Goal: Check status: Check status

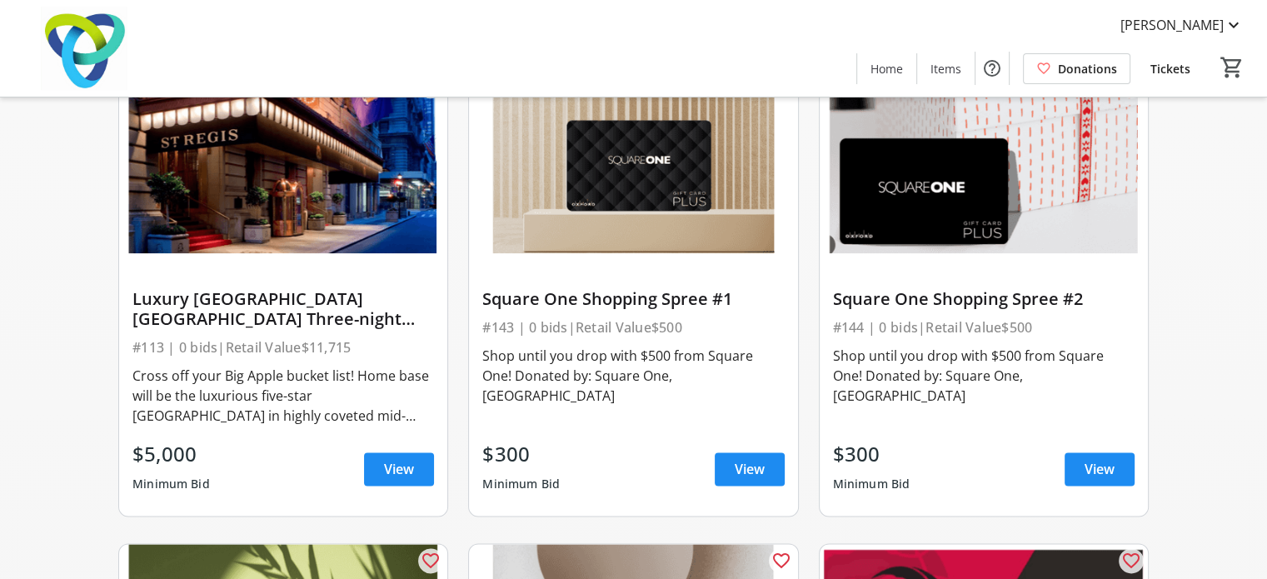
scroll to position [1880, 0]
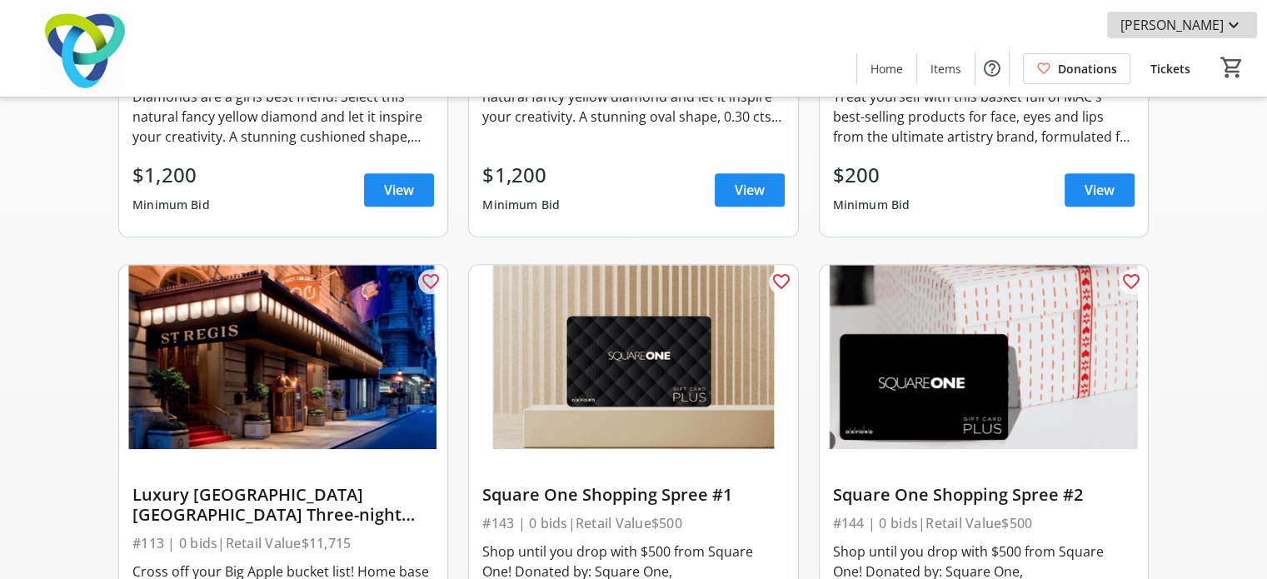
click at [1206, 25] on span "[PERSON_NAME]" at bounding box center [1172, 25] width 103 height 20
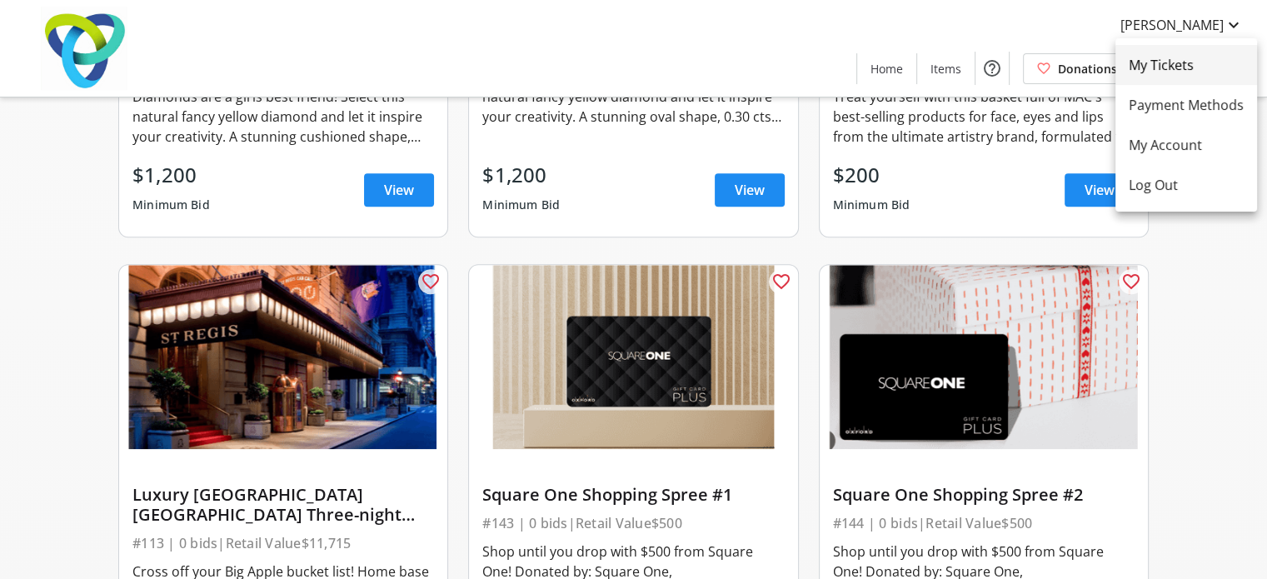
click at [1169, 62] on span "My Tickets" at bounding box center [1186, 65] width 115 height 20
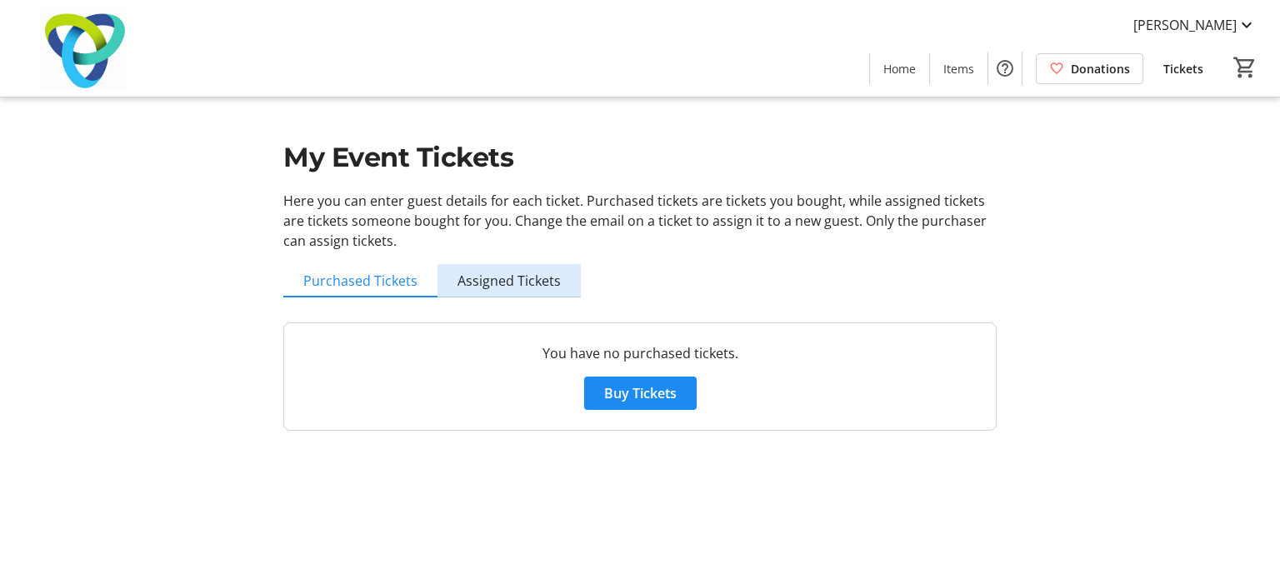
click at [523, 279] on span "Assigned Tickets" at bounding box center [508, 280] width 103 height 13
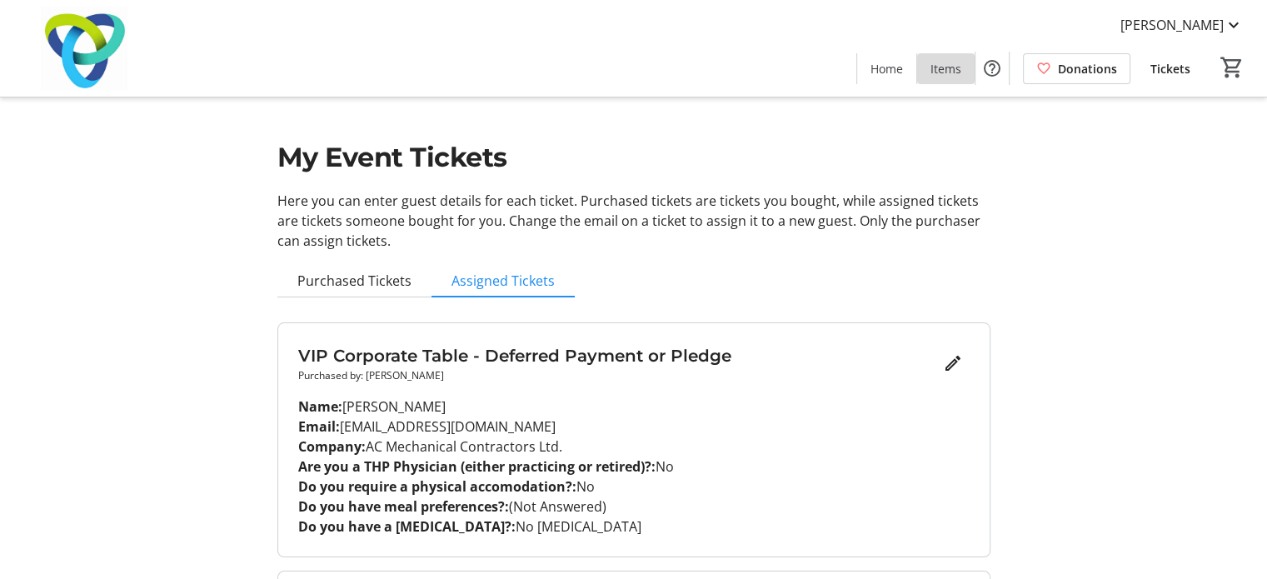
click at [961, 62] on span "Items" at bounding box center [946, 68] width 31 height 17
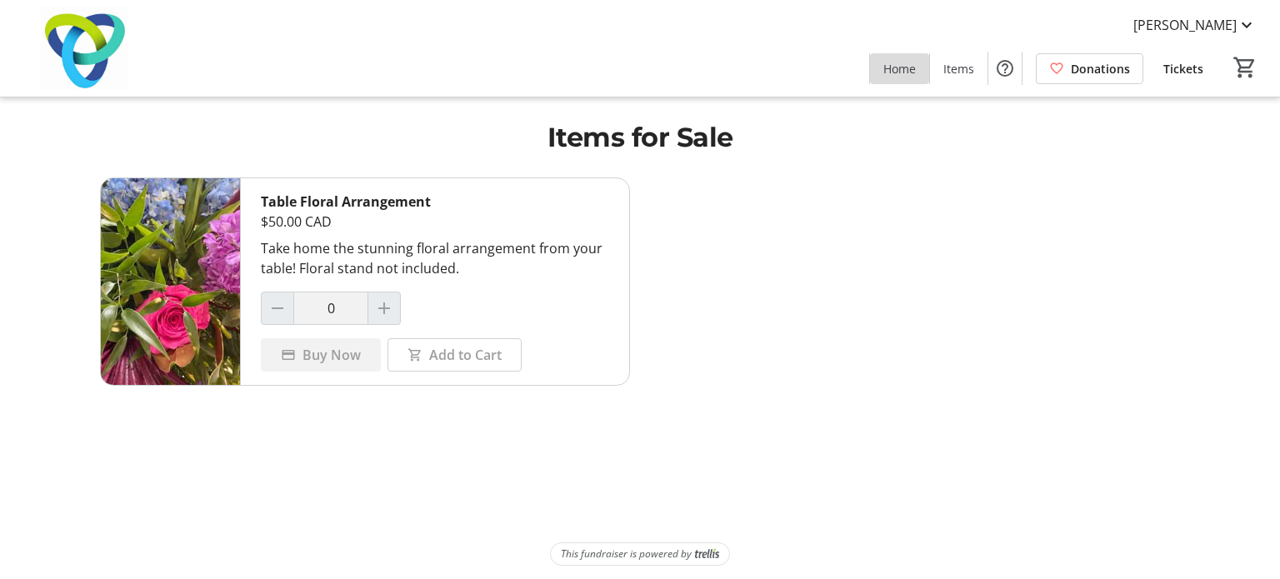
click at [919, 67] on span at bounding box center [899, 68] width 59 height 40
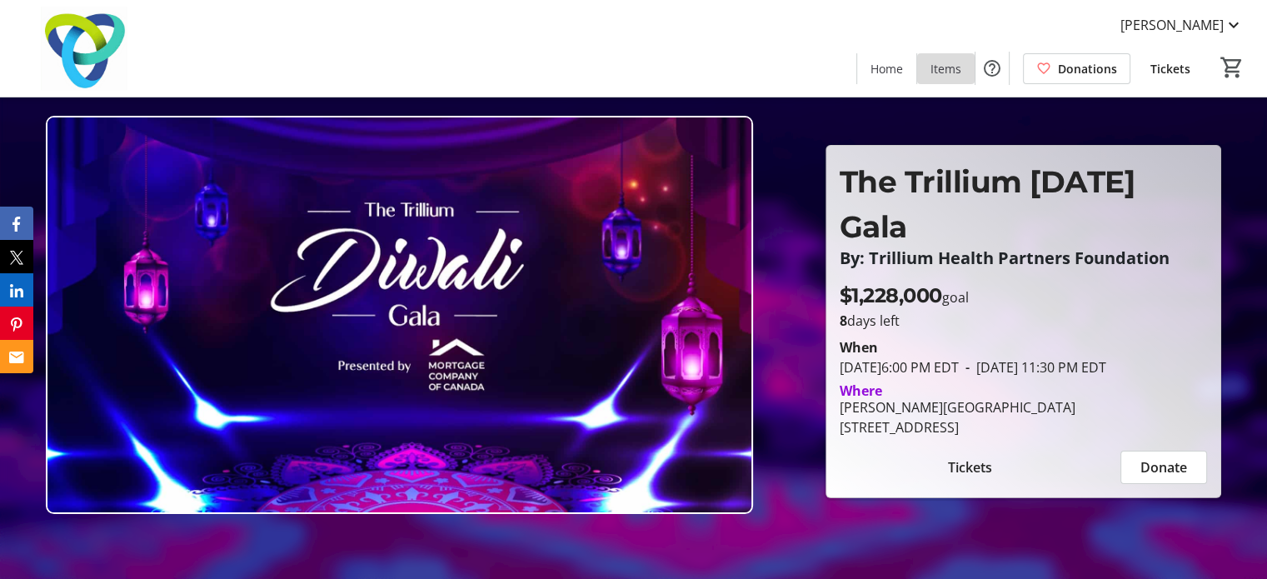
click at [947, 62] on span "Items" at bounding box center [946, 68] width 31 height 17
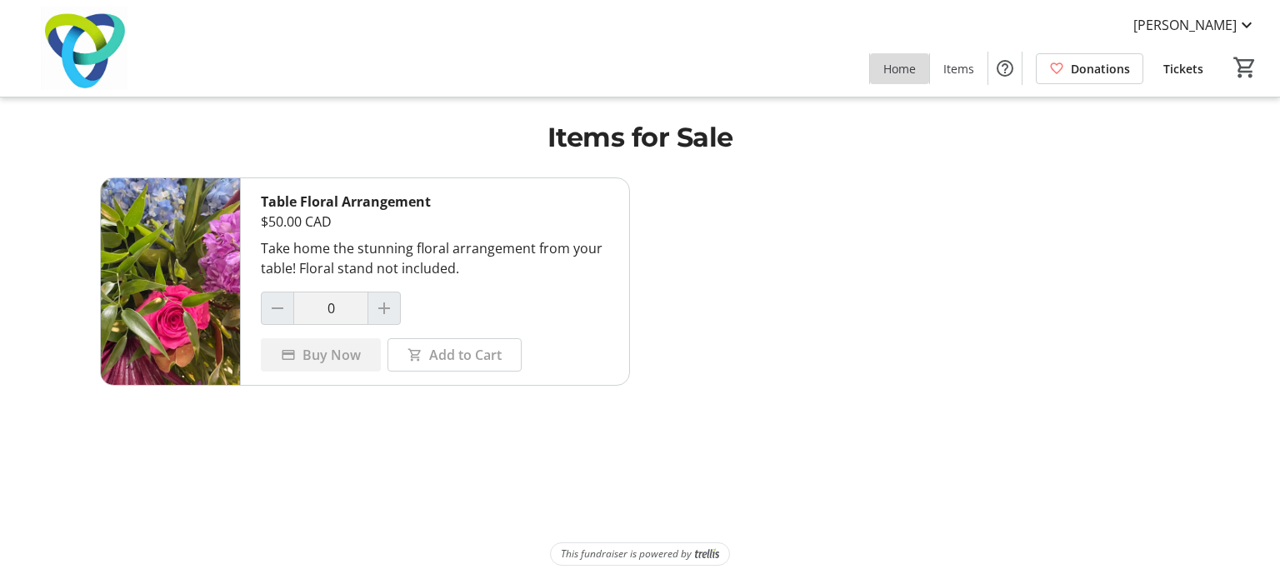
click at [896, 72] on span "Home" at bounding box center [899, 68] width 32 height 17
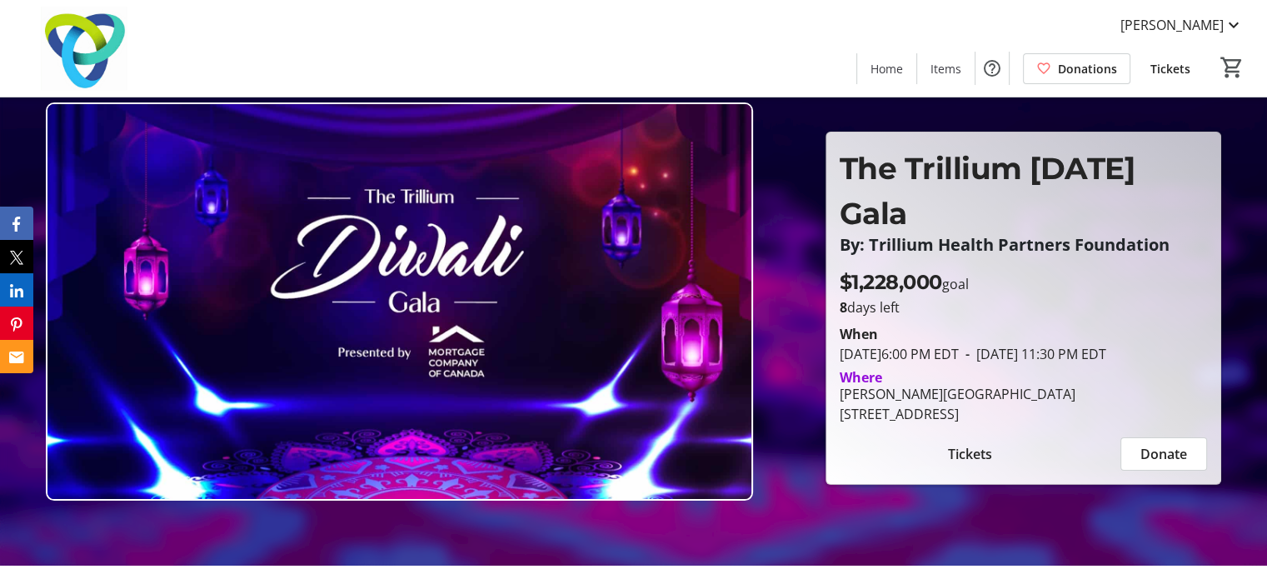
scroll to position [2, 0]
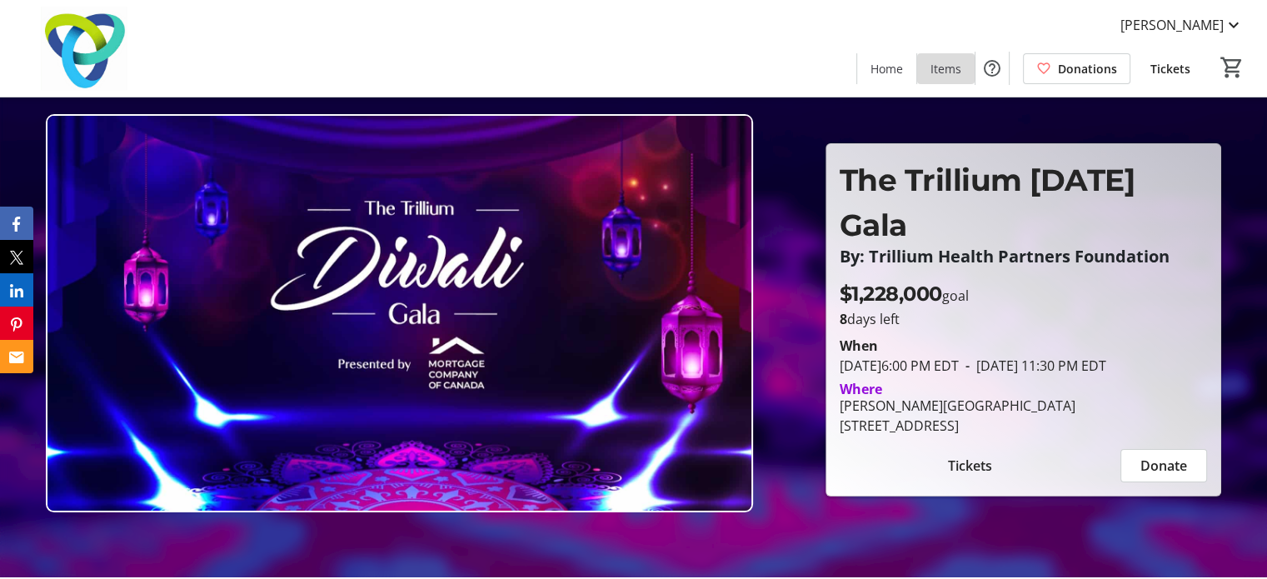
click at [944, 71] on span "Items" at bounding box center [946, 68] width 31 height 17
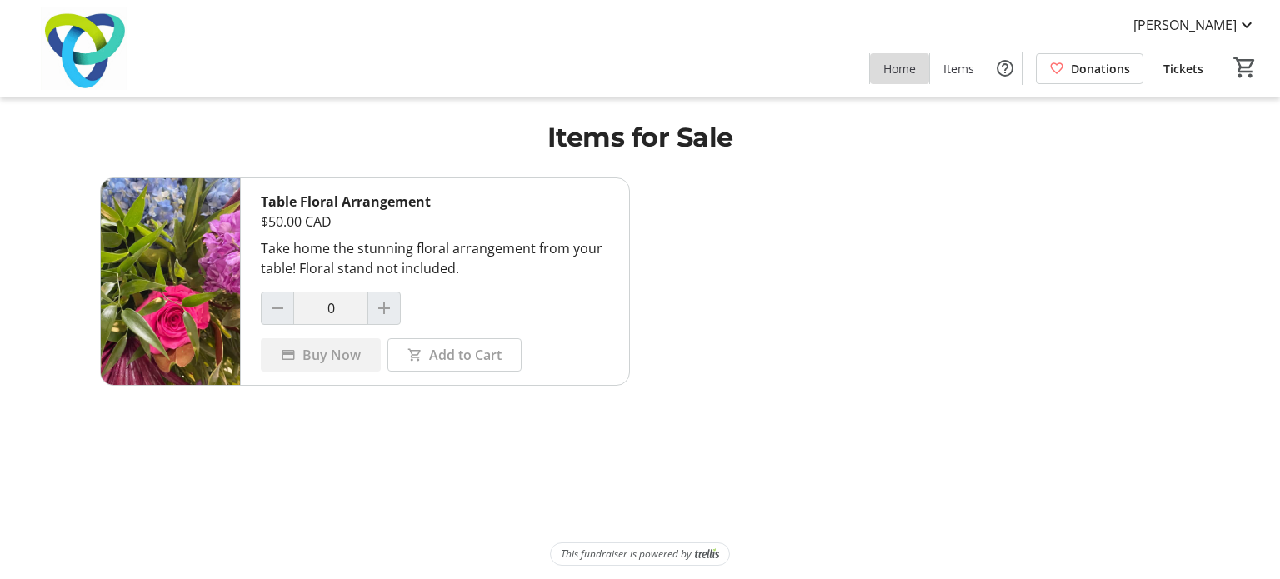
click at [913, 75] on span "Home" at bounding box center [899, 68] width 32 height 17
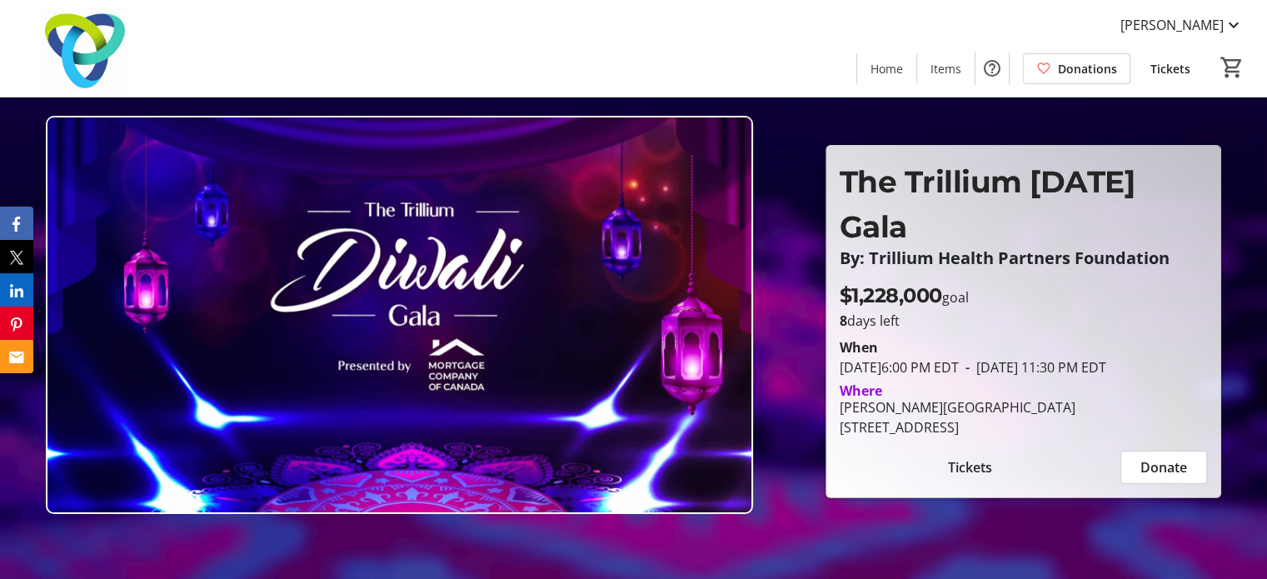
click at [1176, 76] on span "Tickets" at bounding box center [1171, 68] width 40 height 17
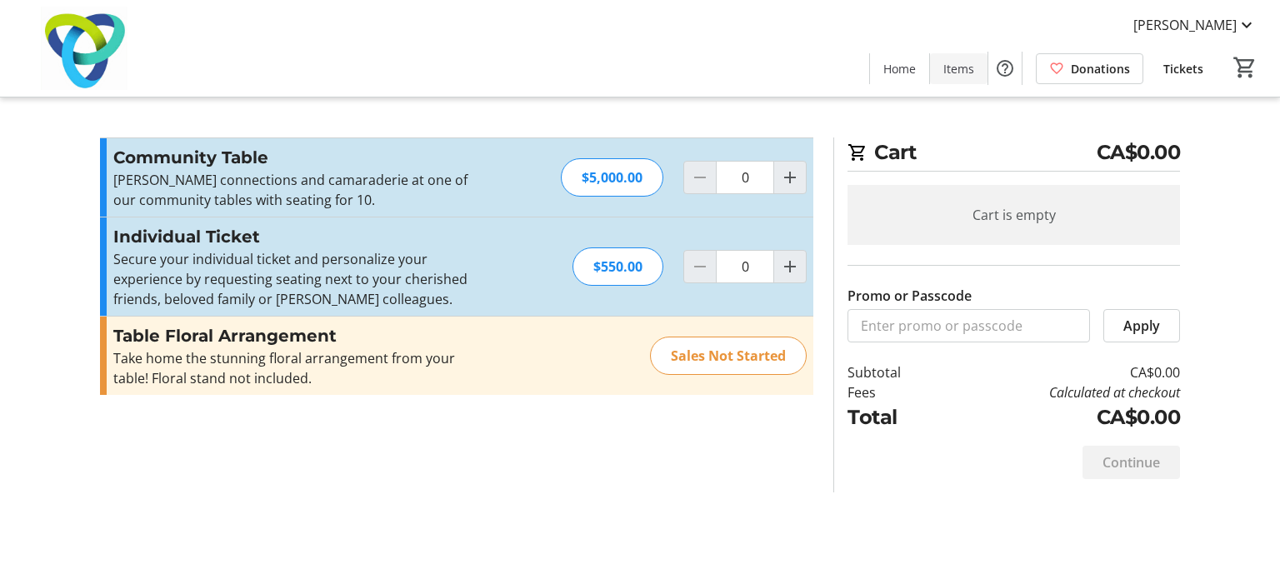
click at [951, 68] on span "Items" at bounding box center [958, 68] width 31 height 17
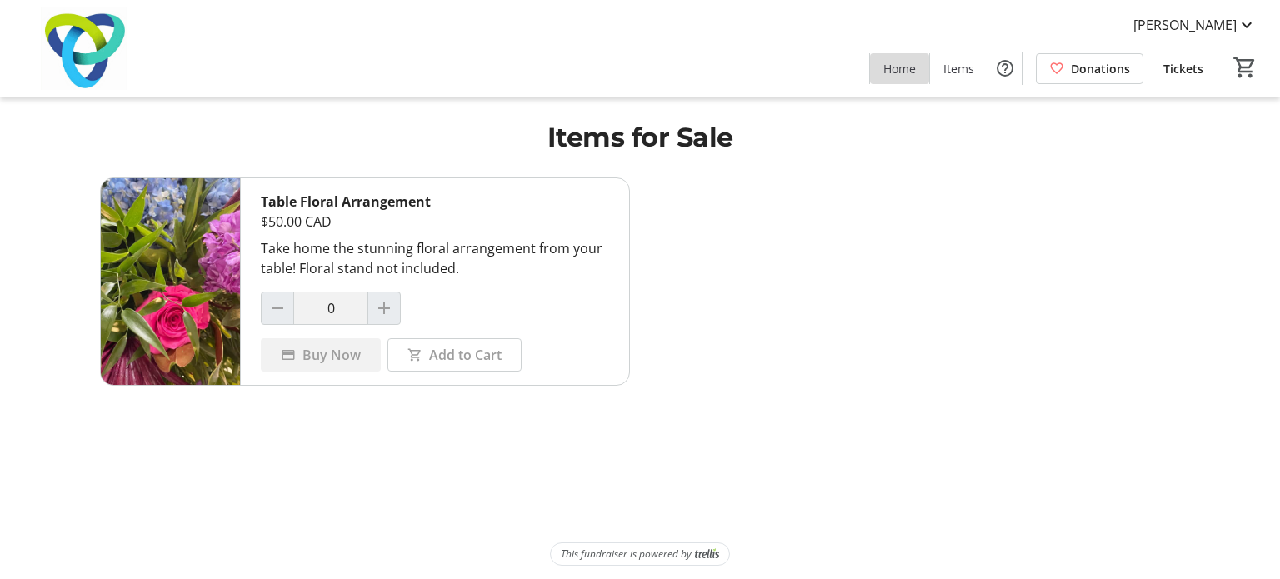
click at [910, 74] on span "Home" at bounding box center [899, 68] width 32 height 17
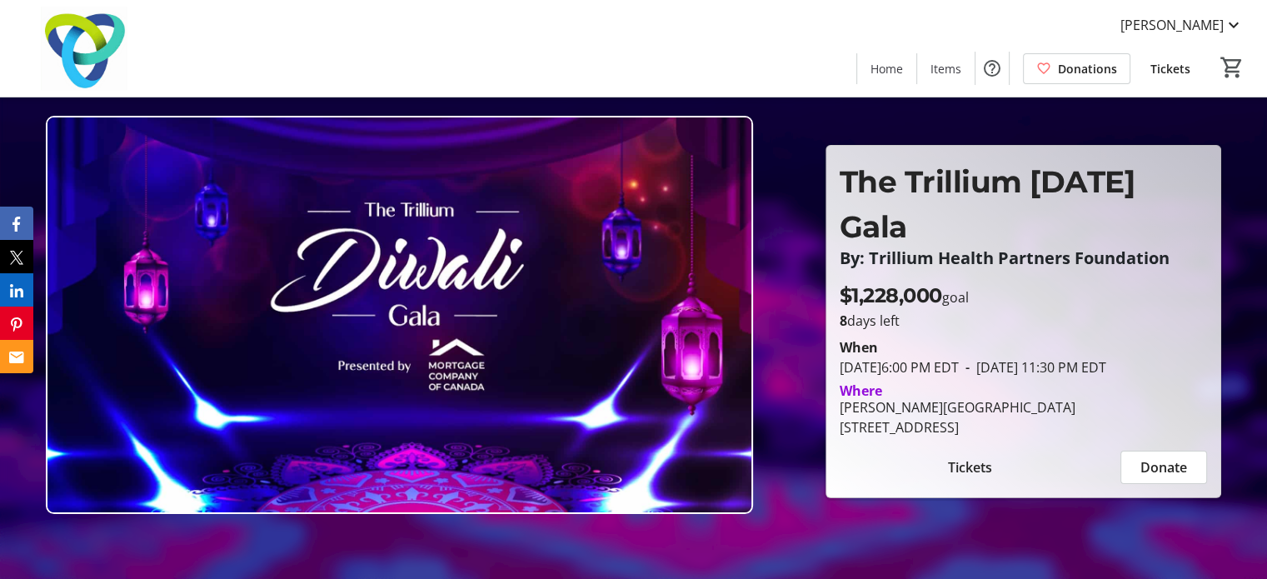
click at [1190, 67] on span at bounding box center [1170, 68] width 67 height 40
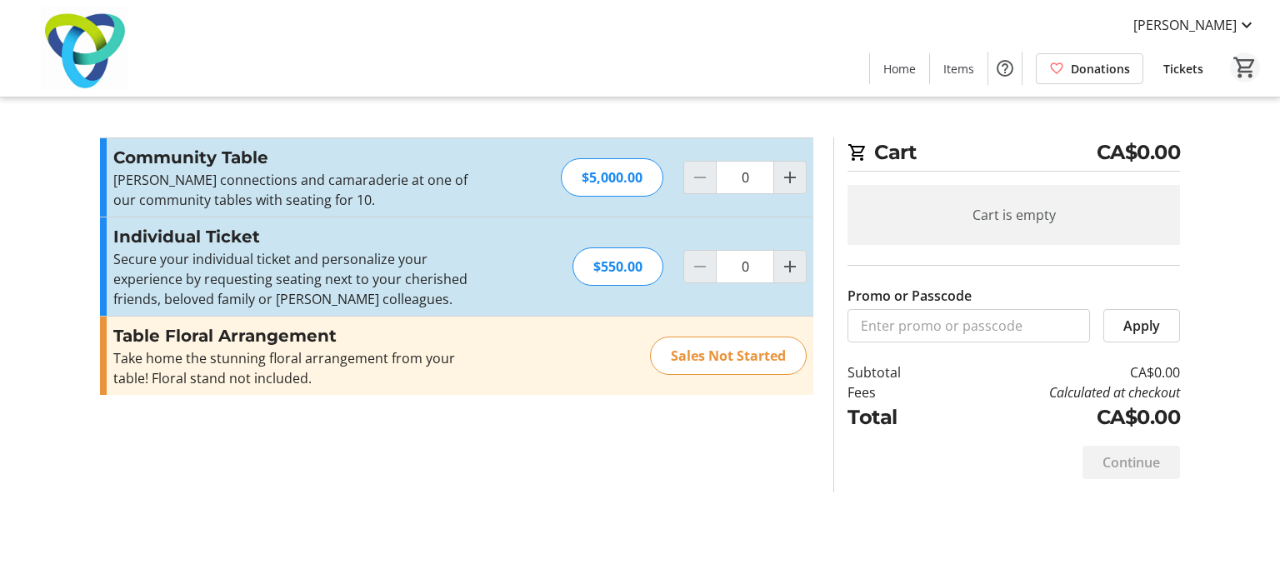
click at [1233, 62] on mat-icon "0" at bounding box center [1244, 67] width 25 height 25
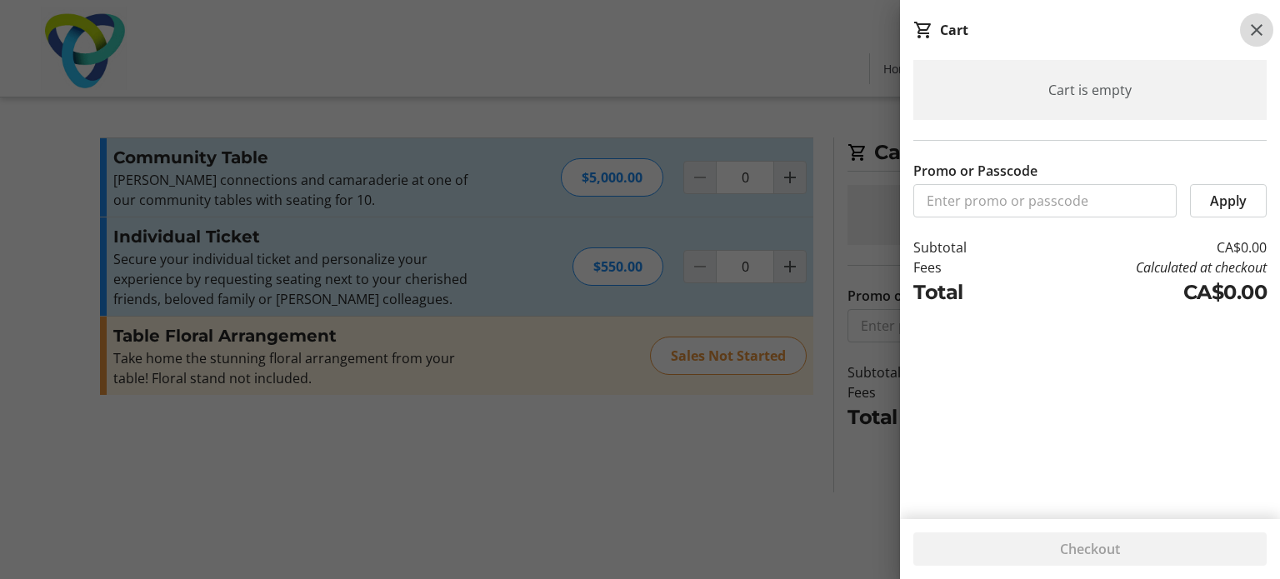
click at [1256, 31] on mat-icon at bounding box center [1256, 30] width 20 height 20
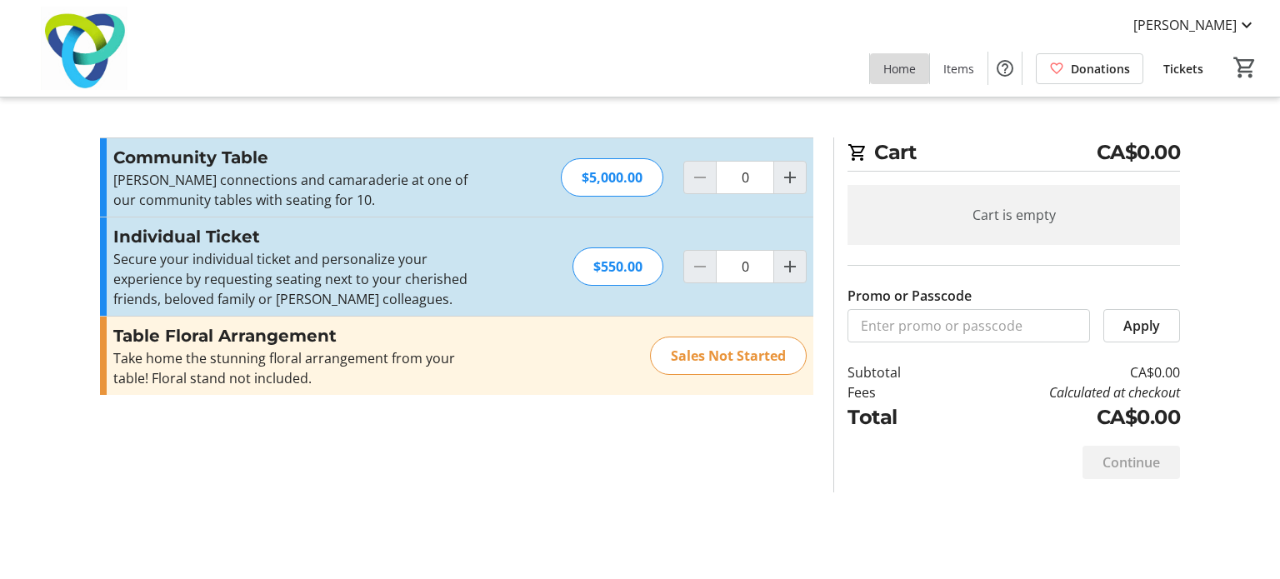
click at [896, 58] on span at bounding box center [899, 68] width 59 height 40
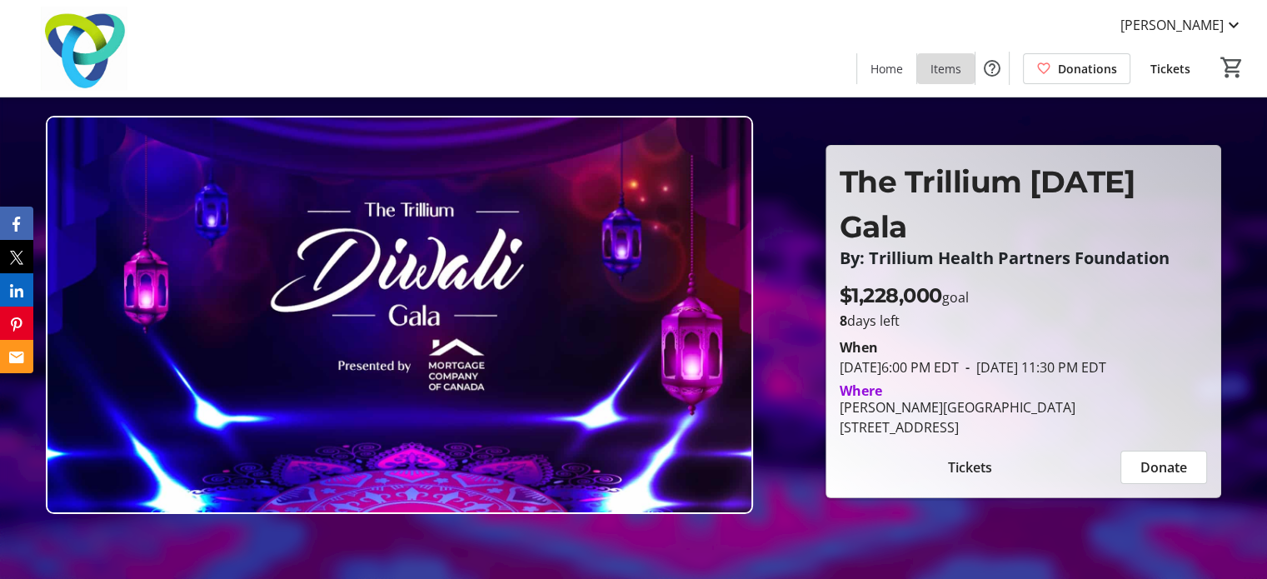
click at [951, 67] on span "Items" at bounding box center [946, 68] width 31 height 17
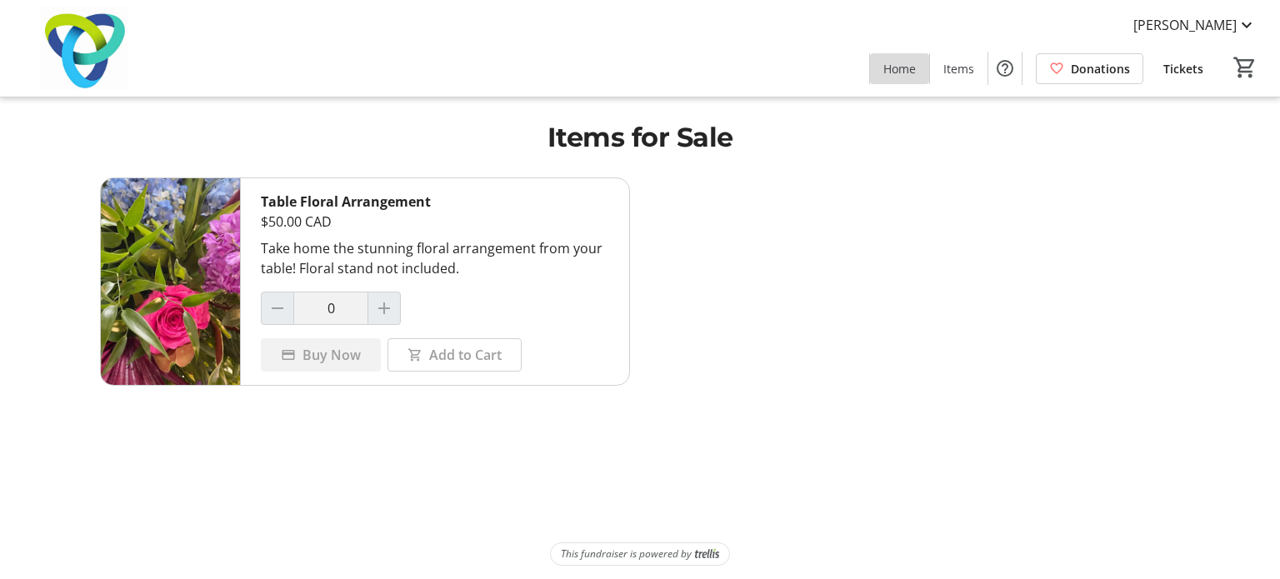
click at [905, 69] on span "Home" at bounding box center [899, 68] width 32 height 17
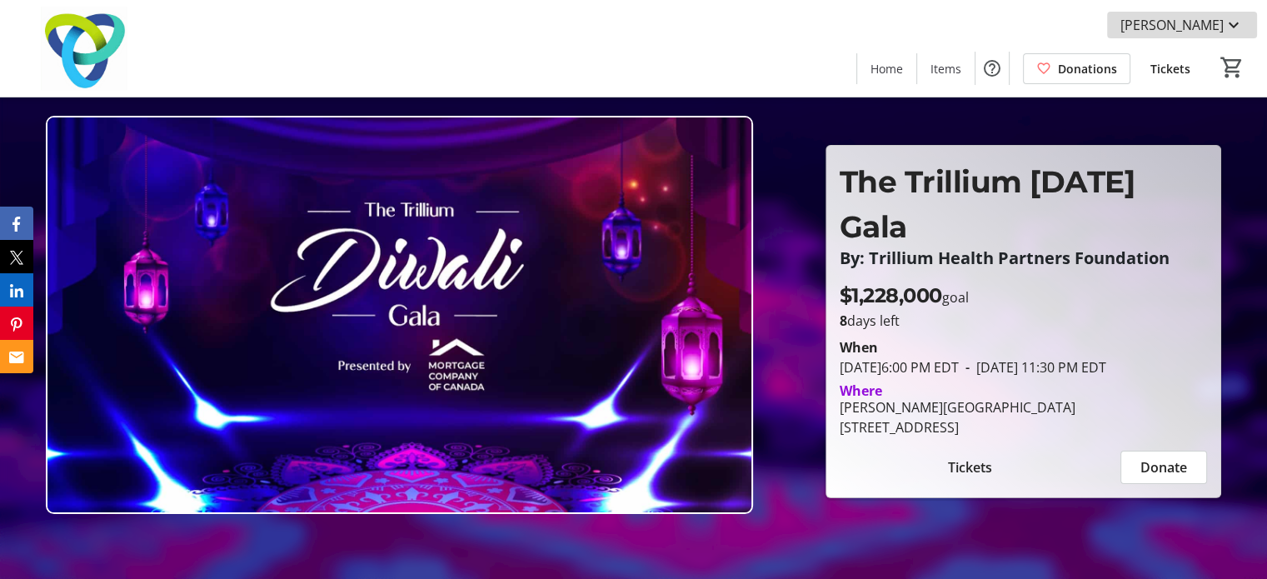
click at [1202, 29] on span "[PERSON_NAME]" at bounding box center [1172, 25] width 103 height 20
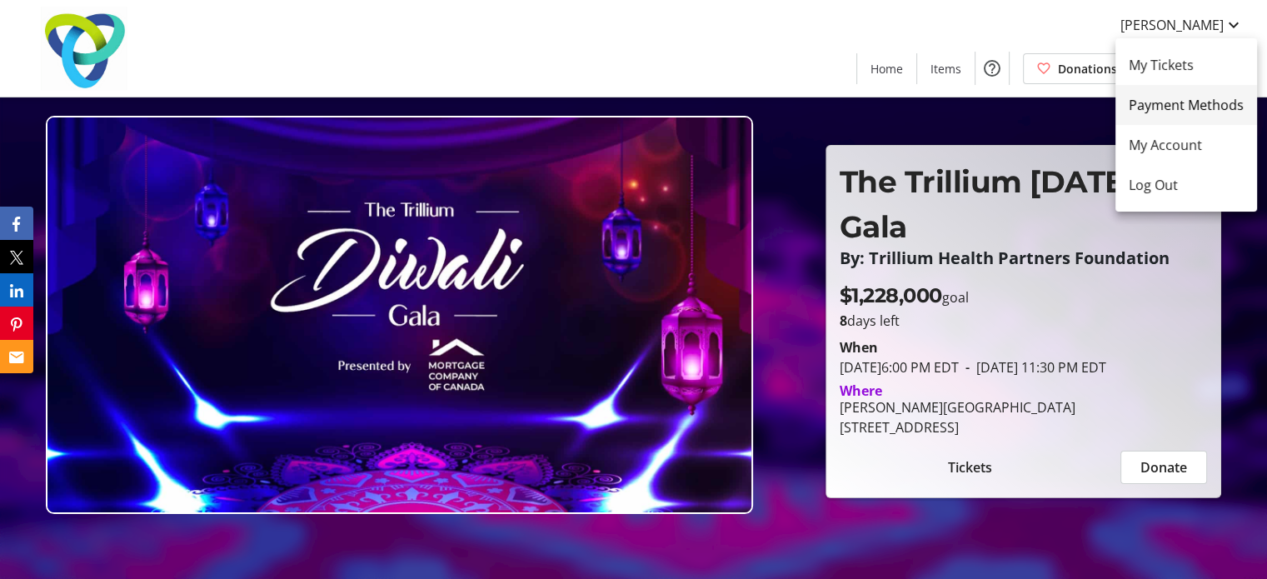
click at [1164, 103] on span "Payment Methods" at bounding box center [1186, 105] width 115 height 20
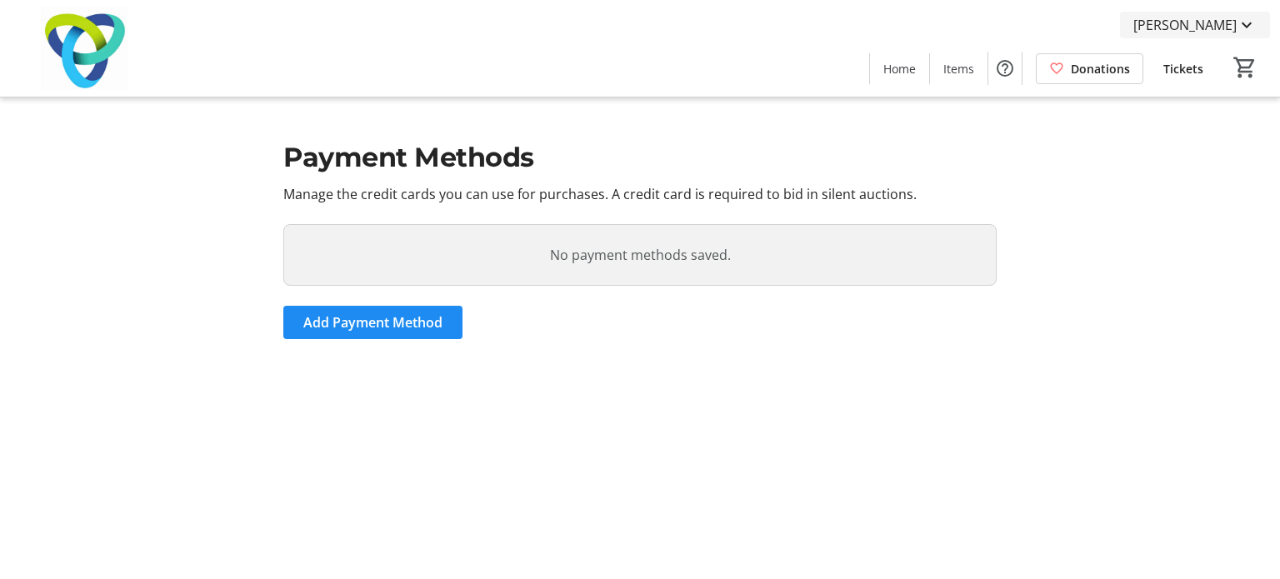
click at [1173, 32] on span "[PERSON_NAME]" at bounding box center [1184, 25] width 103 height 20
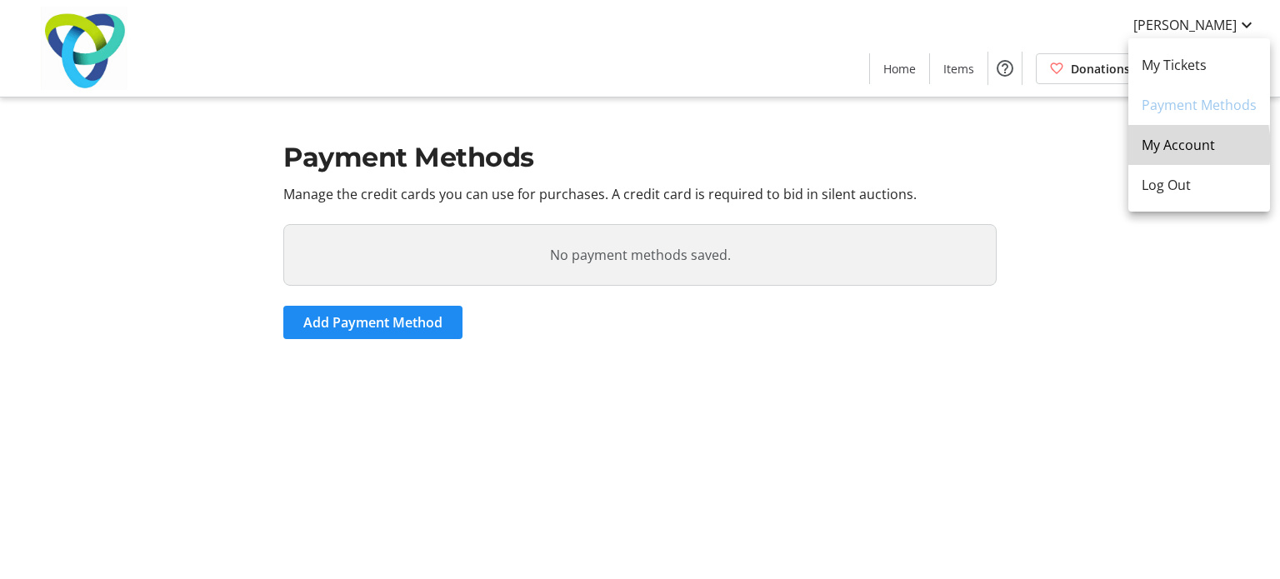
click at [1157, 148] on span "My Account" at bounding box center [1198, 145] width 115 height 20
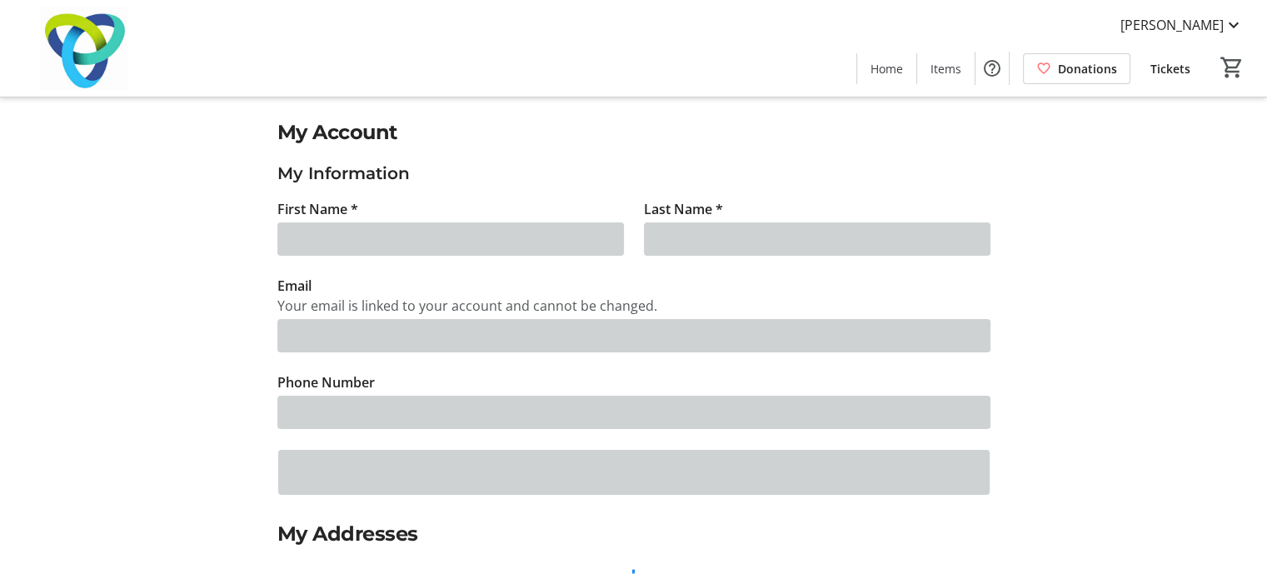
type input "Shankar"
type input "Ganesh"
type input "[EMAIL_ADDRESS][DOMAIN_NAME]"
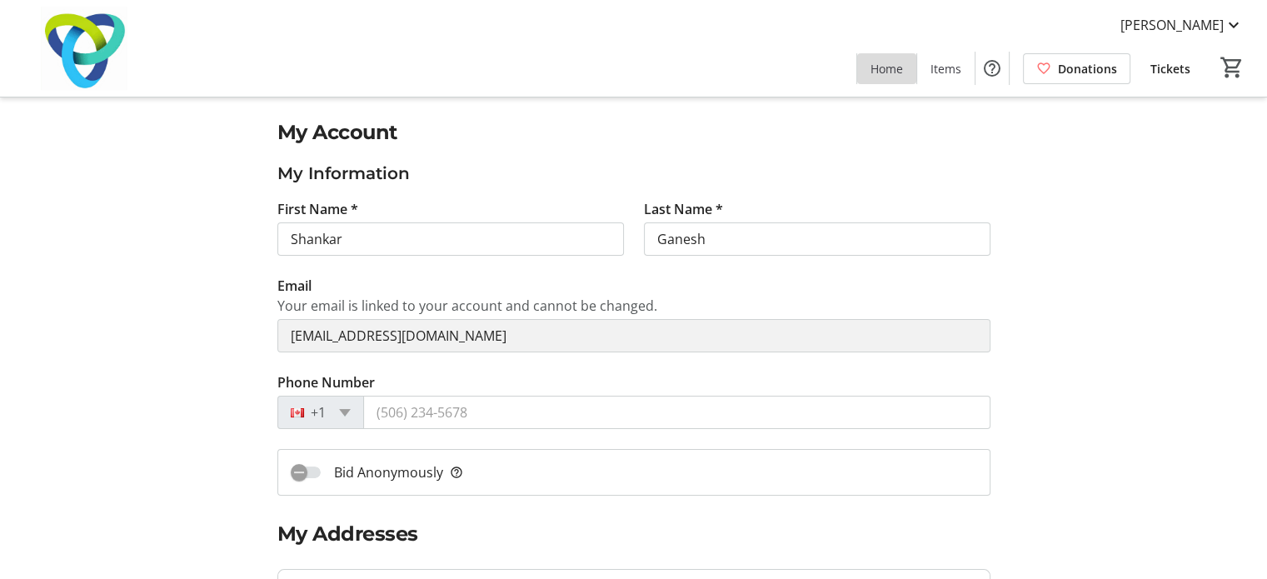
click at [903, 62] on span "Home" at bounding box center [887, 68] width 32 height 17
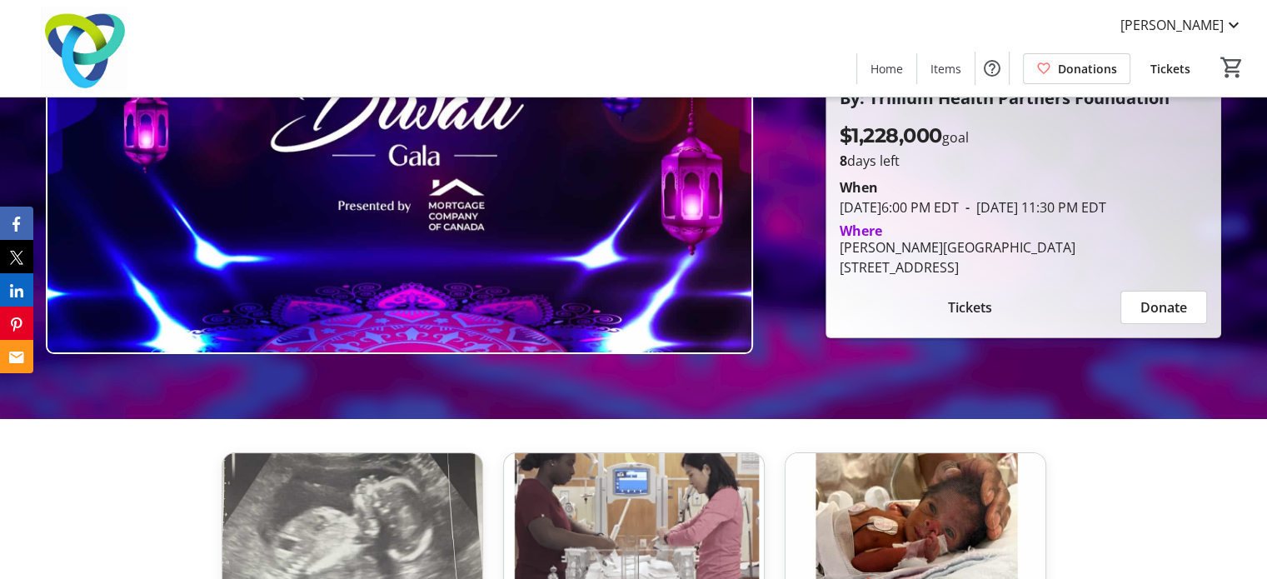
scroll to position [162, 0]
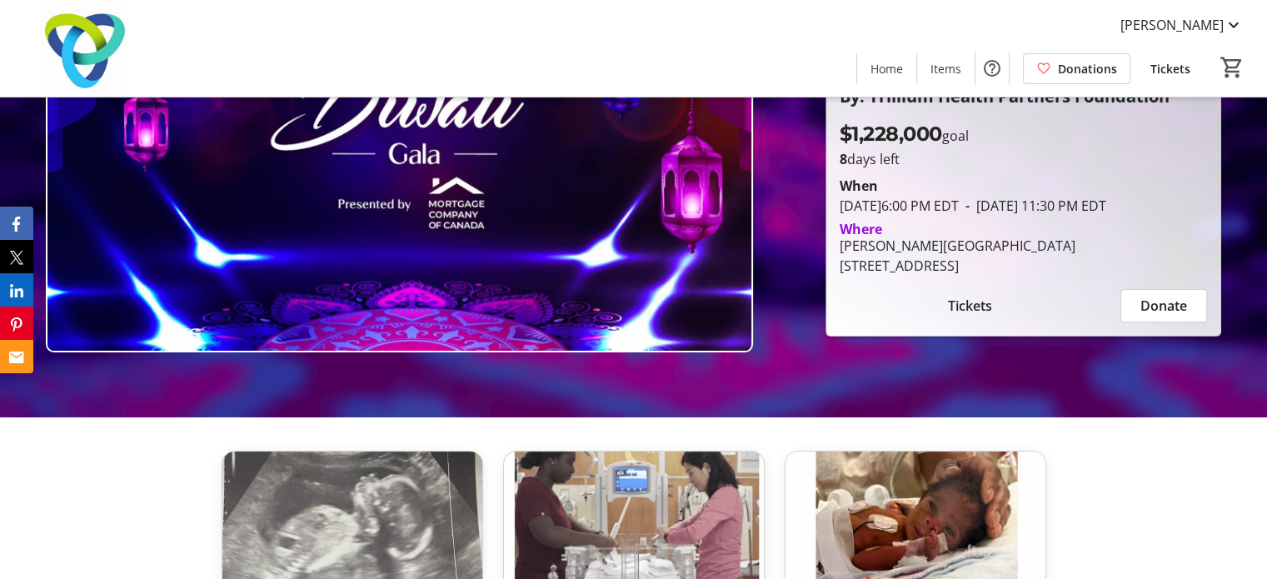
click at [1005, 297] on span at bounding box center [970, 306] width 261 height 40
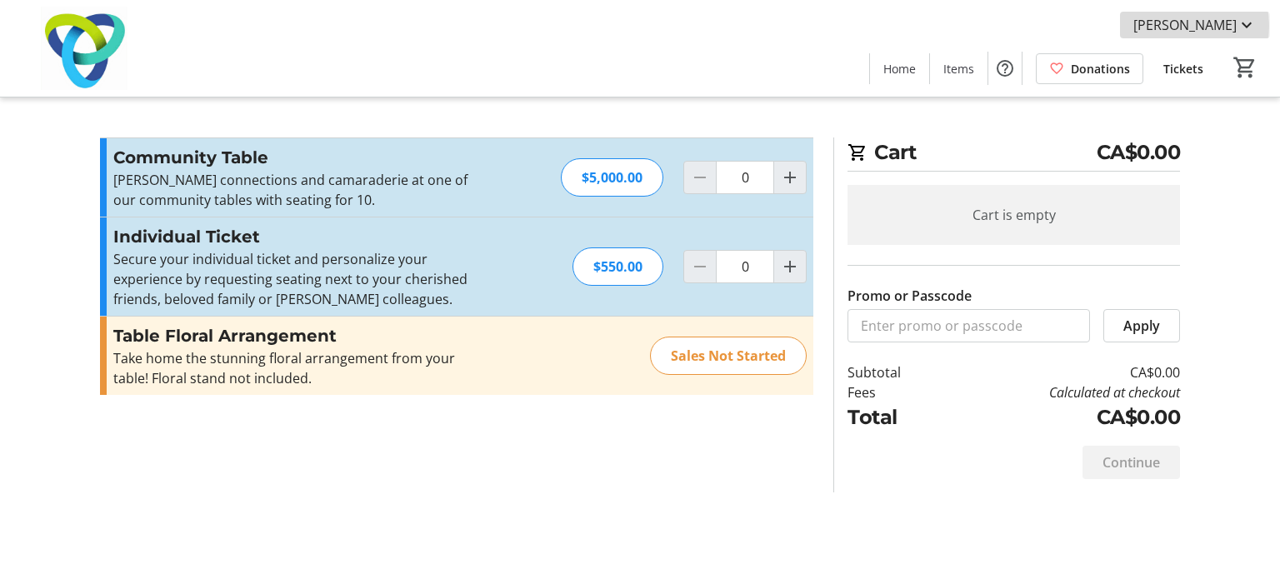
click at [1162, 26] on span "[PERSON_NAME]" at bounding box center [1184, 25] width 103 height 20
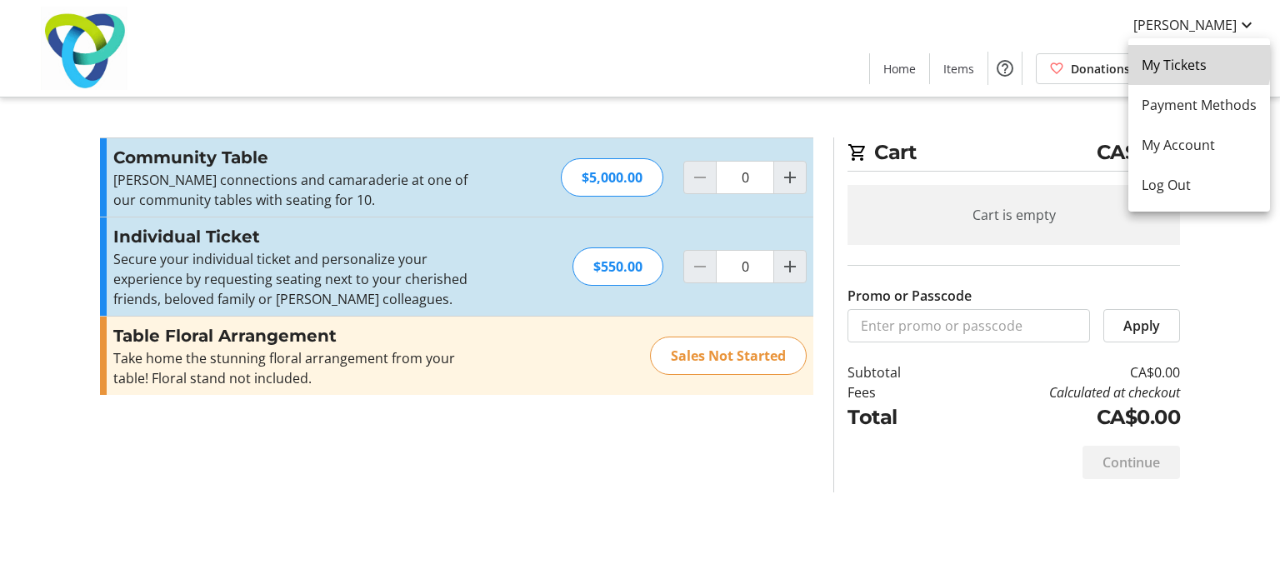
click at [1161, 56] on span "My Tickets" at bounding box center [1198, 65] width 115 height 20
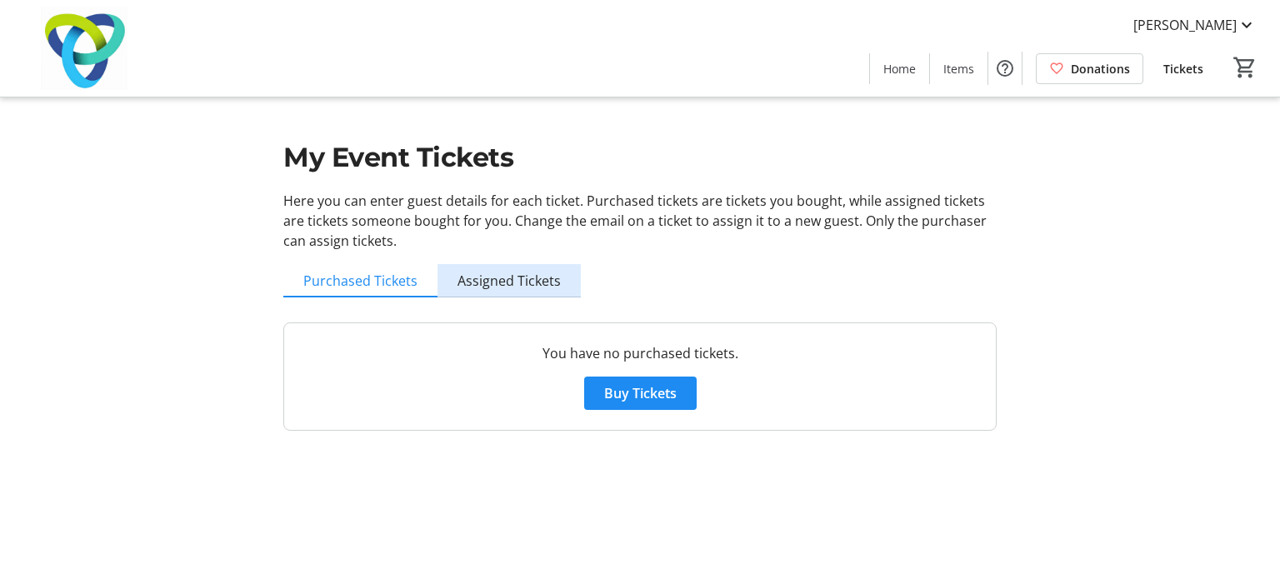
click at [517, 275] on span "Assigned Tickets" at bounding box center [508, 280] width 103 height 13
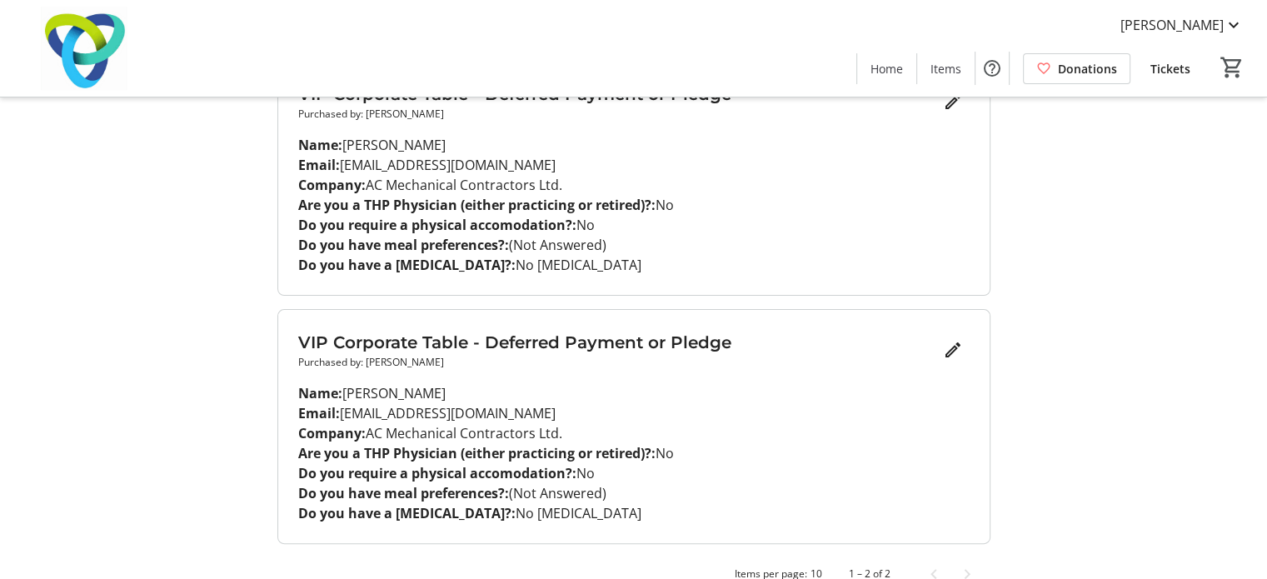
scroll to position [292, 0]
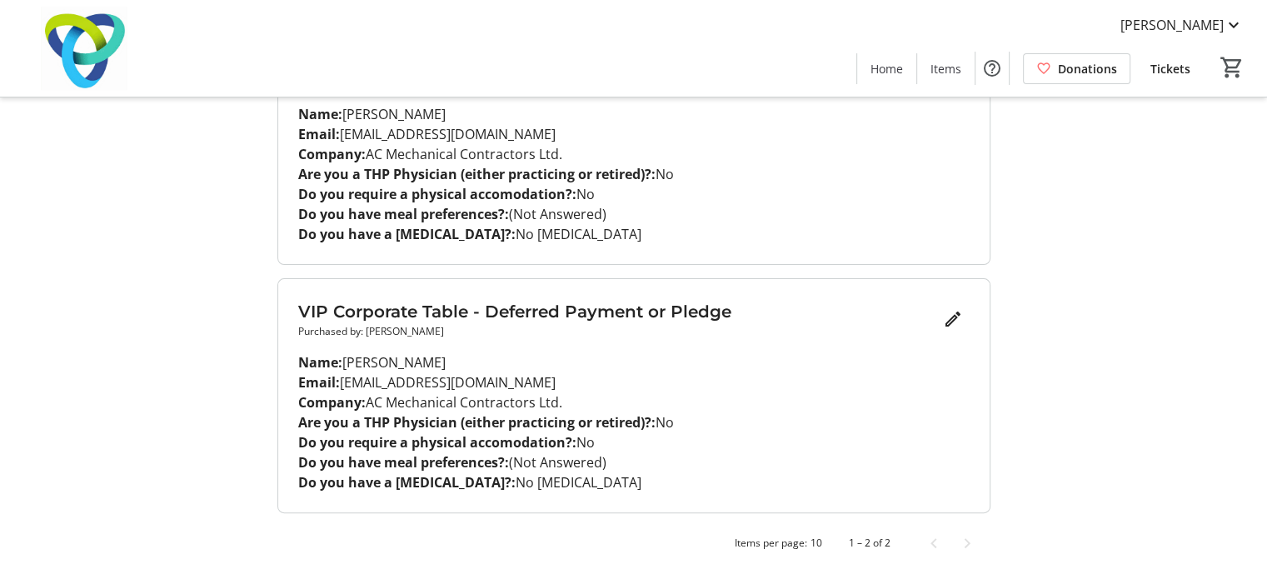
click at [402, 309] on h3 "VIP Corporate Table - Deferred Payment or Pledge" at bounding box center [617, 311] width 638 height 25
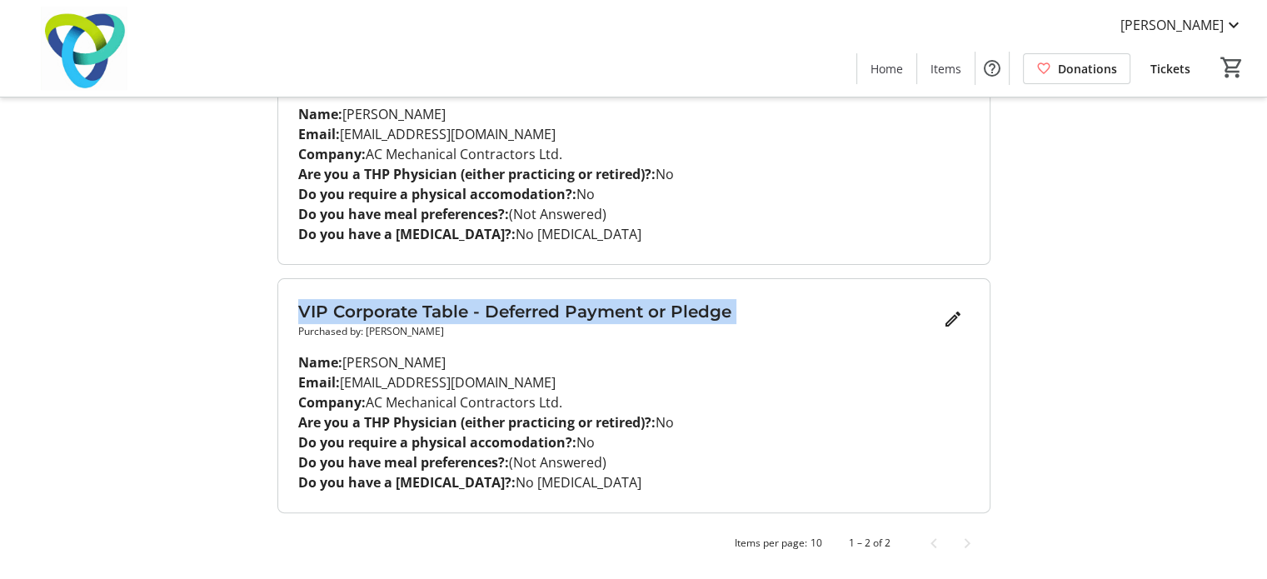
click at [402, 309] on h3 "VIP Corporate Table - Deferred Payment or Pledge" at bounding box center [617, 311] width 638 height 25
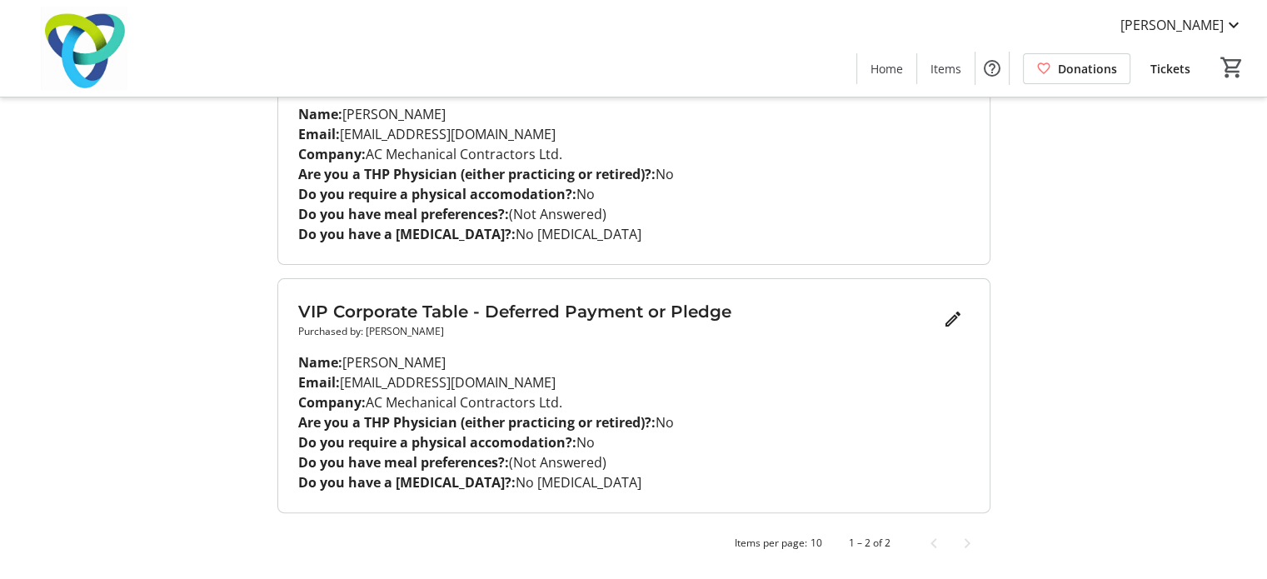
click at [395, 333] on p "Purchased by: [PERSON_NAME]" at bounding box center [617, 331] width 638 height 15
click at [950, 316] on mat-icon "Edit" at bounding box center [953, 319] width 20 height 20
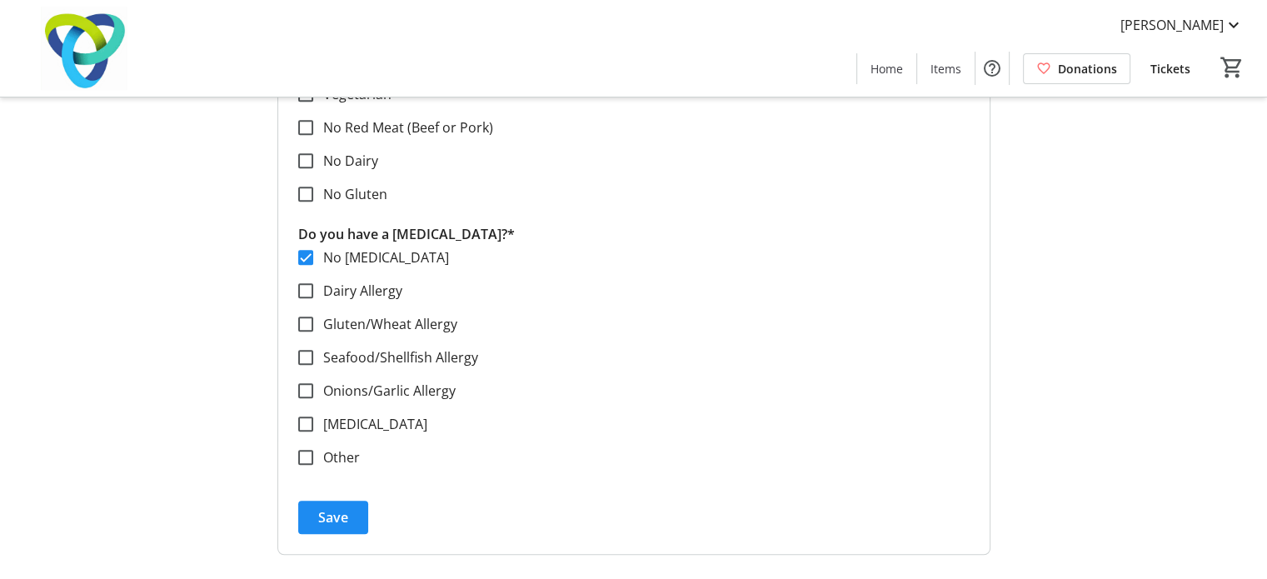
scroll to position [1081, 0]
